Goal: Check status: Check status

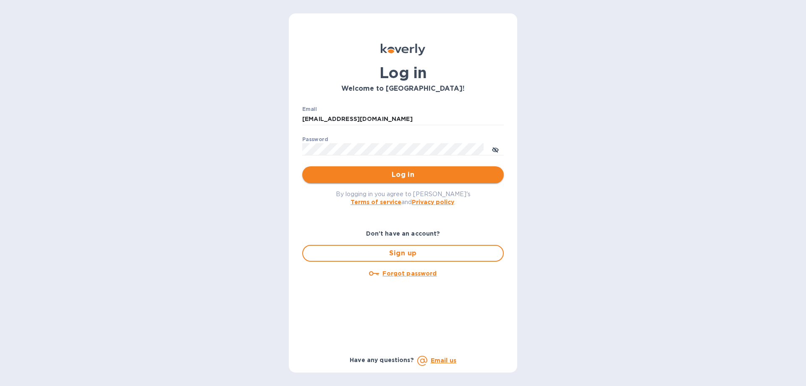
click at [402, 173] on span "Log in" at bounding box center [403, 175] width 188 height 10
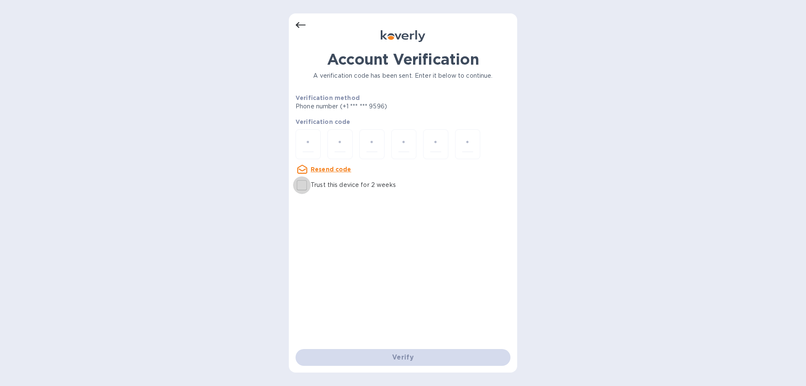
click at [303, 184] on input "Trust this device for 2 weeks" at bounding box center [302, 185] width 18 height 18
checkbox input "true"
click at [312, 138] on input "number" at bounding box center [308, 144] width 11 height 16
type input "6"
type input "8"
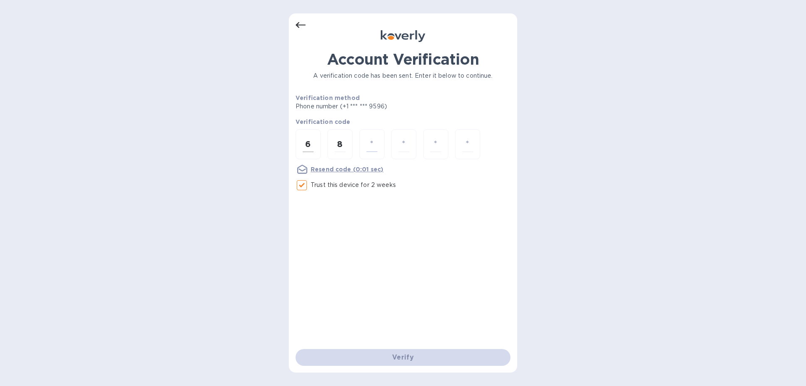
type input "4"
type input "2"
type input "3"
type input "2"
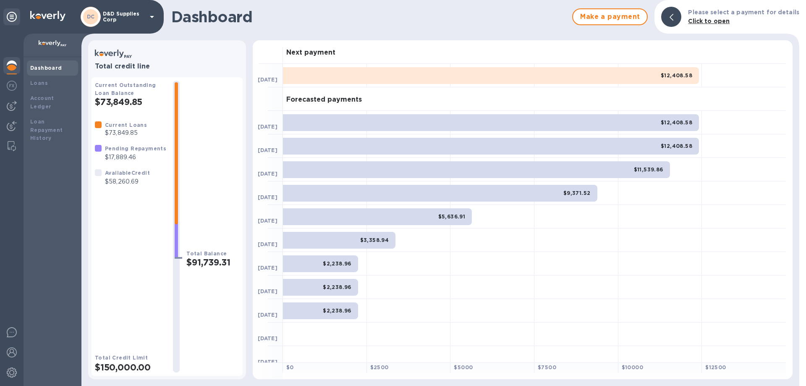
click at [140, 13] on p "D&D Supplies Corp" at bounding box center [124, 17] width 42 height 12
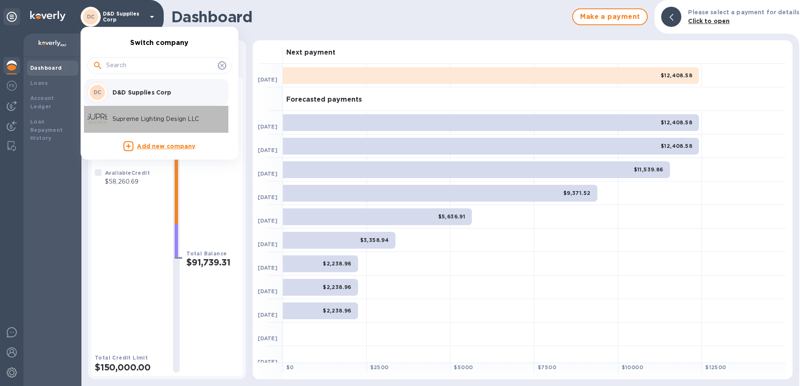
click at [120, 114] on div "Supreme Lighting Design LLC" at bounding box center [152, 119] width 131 height 20
